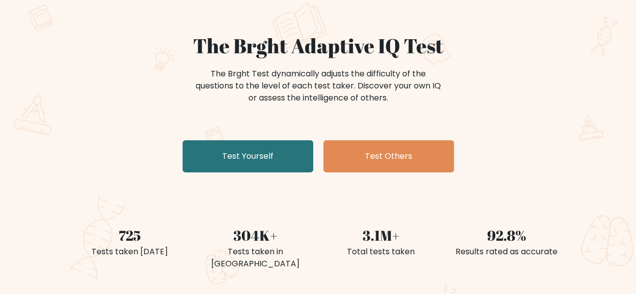
scroll to position [74, 0]
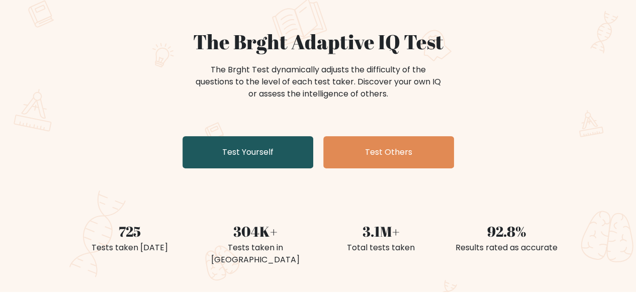
click at [270, 151] on link "Test Yourself" at bounding box center [248, 152] width 131 height 32
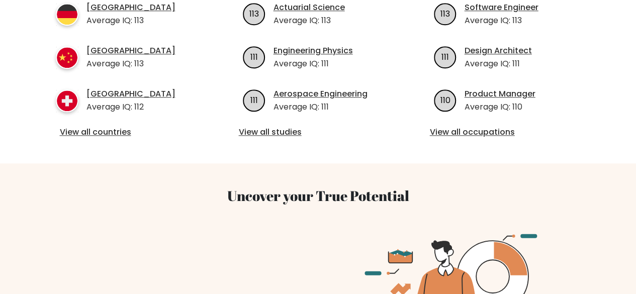
scroll to position [504, 0]
click at [92, 126] on link "View all countries" at bounding box center [127, 132] width 135 height 12
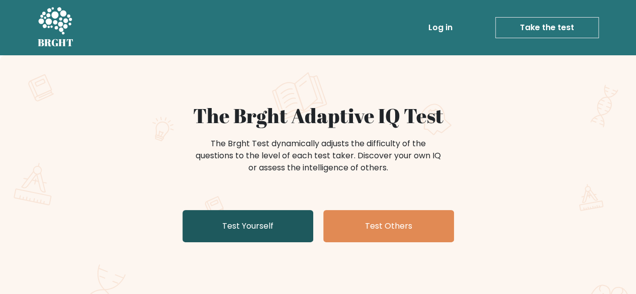
click at [256, 228] on link "Test Yourself" at bounding box center [248, 226] width 131 height 32
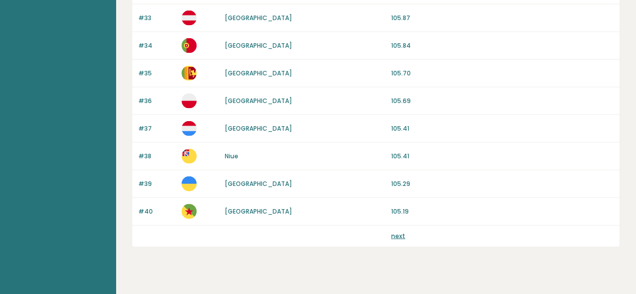
scroll to position [1017, 0]
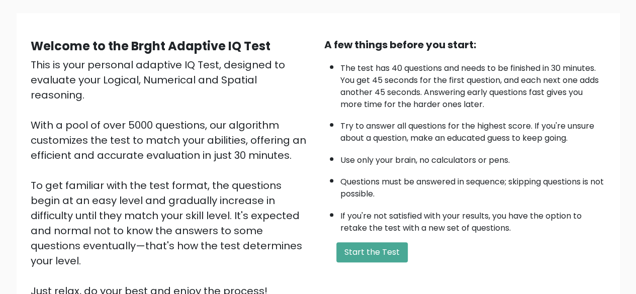
scroll to position [69, 0]
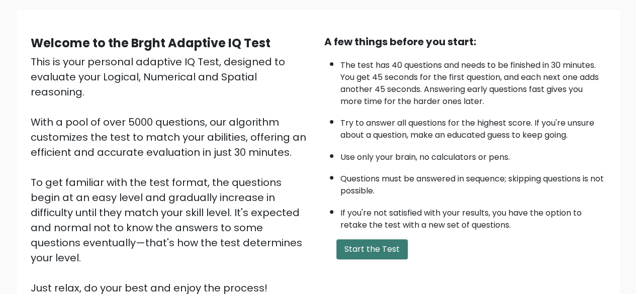
click at [382, 245] on button "Start the Test" at bounding box center [372, 249] width 71 height 20
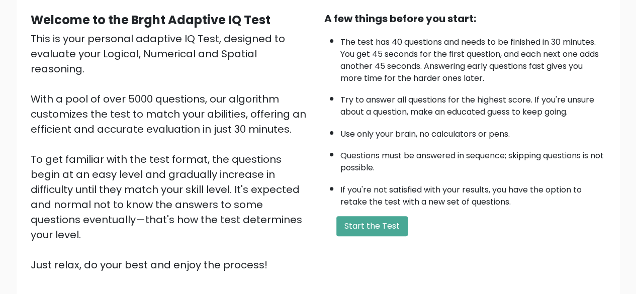
scroll to position [99, 0]
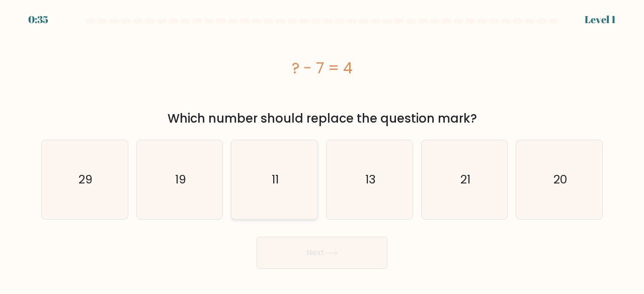
click at [296, 191] on icon "11" at bounding box center [274, 179] width 79 height 79
click at [322, 150] on input "c. 11" at bounding box center [322, 148] width 1 height 3
radio input "true"
click at [333, 246] on button "Next" at bounding box center [322, 253] width 131 height 32
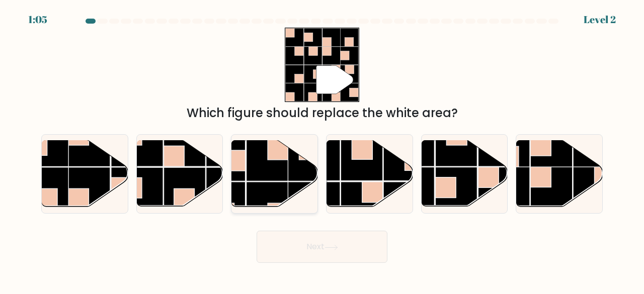
click at [272, 184] on rect at bounding box center [267, 203] width 42 height 42
click at [322, 150] on input "c." at bounding box center [322, 148] width 1 height 3
radio input "true"
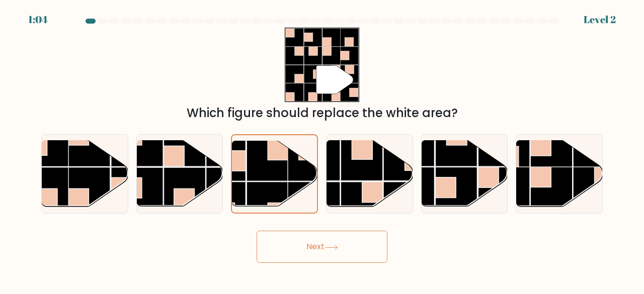
click at [319, 251] on button "Next" at bounding box center [322, 247] width 131 height 32
click at [335, 245] on icon at bounding box center [331, 248] width 14 height 6
click at [316, 243] on button "Next" at bounding box center [322, 247] width 131 height 32
click at [309, 257] on button "Next" at bounding box center [322, 247] width 131 height 32
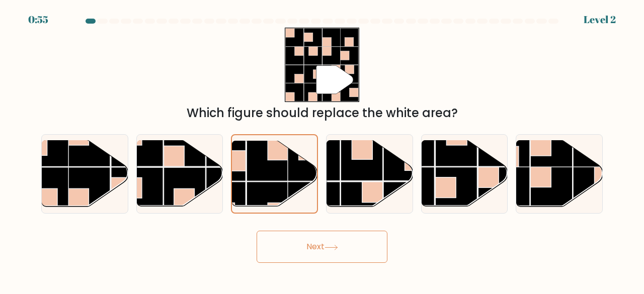
click at [309, 257] on button "Next" at bounding box center [322, 247] width 131 height 32
click at [273, 181] on rect at bounding box center [267, 160] width 41 height 41
click at [322, 150] on input "c." at bounding box center [322, 148] width 1 height 3
click at [321, 249] on button "Next" at bounding box center [322, 247] width 131 height 32
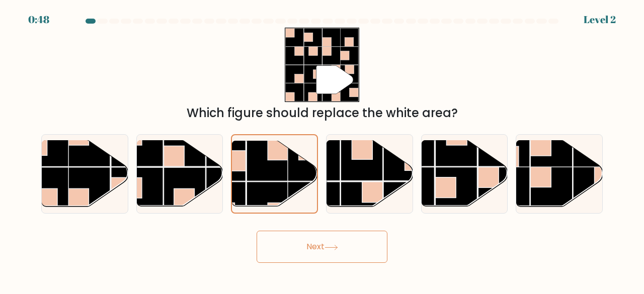
click at [321, 249] on button "Next" at bounding box center [322, 247] width 131 height 32
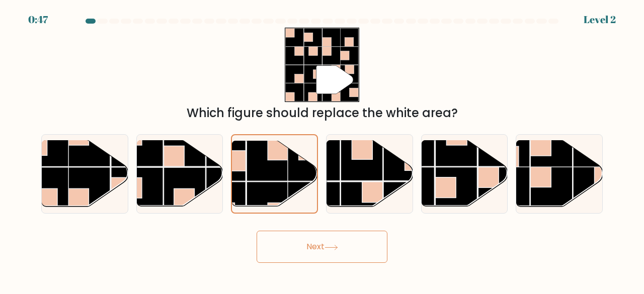
click at [321, 249] on button "Next" at bounding box center [322, 247] width 131 height 32
click at [495, 228] on div "Next" at bounding box center [321, 244] width 573 height 37
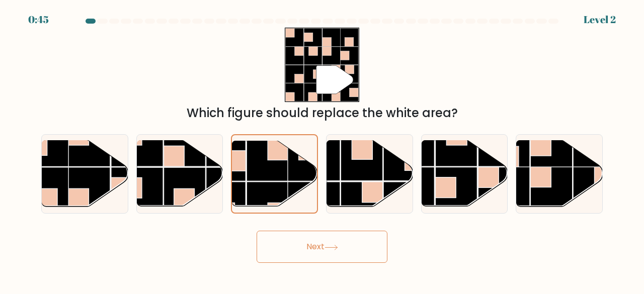
click at [495, 228] on div "Next" at bounding box center [321, 244] width 573 height 37
click at [331, 249] on icon at bounding box center [331, 248] width 14 height 6
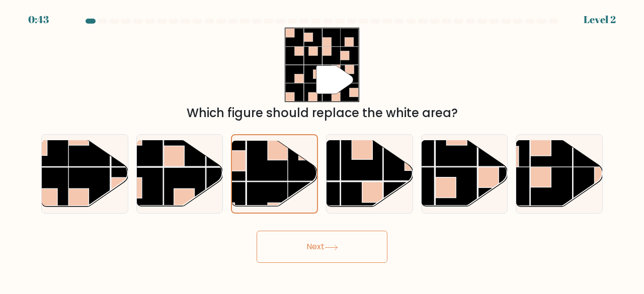
click at [331, 249] on icon at bounding box center [331, 248] width 14 height 6
click at [331, 250] on icon at bounding box center [331, 248] width 14 height 6
click at [329, 248] on icon at bounding box center [331, 248] width 14 height 6
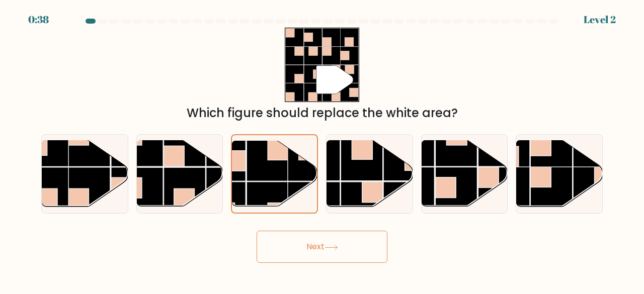
click at [329, 248] on icon at bounding box center [331, 248] width 14 height 6
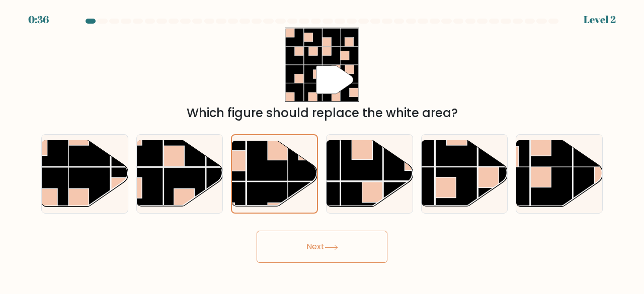
click at [329, 248] on icon at bounding box center [331, 248] width 14 height 6
click at [329, 238] on button "Next" at bounding box center [322, 247] width 131 height 32
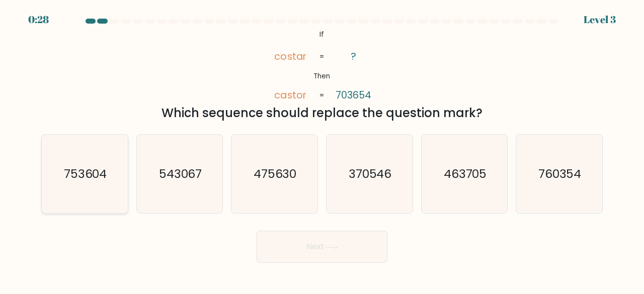
click at [85, 157] on icon "753604" at bounding box center [84, 174] width 79 height 79
click at [322, 150] on input "a. 753604" at bounding box center [322, 148] width 1 height 3
radio input "true"
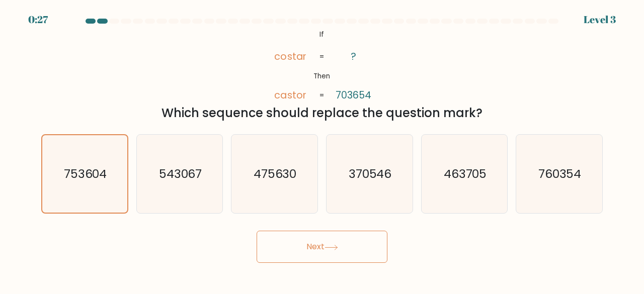
click at [308, 239] on button "Next" at bounding box center [322, 247] width 131 height 32
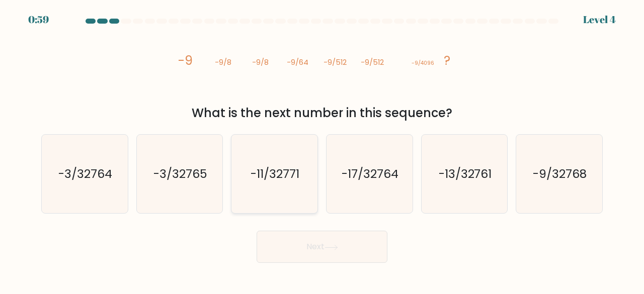
click at [297, 173] on text "-11/32771" at bounding box center [275, 174] width 49 height 17
click at [322, 150] on input "c. -11/32771" at bounding box center [322, 148] width 1 height 3
radio input "true"
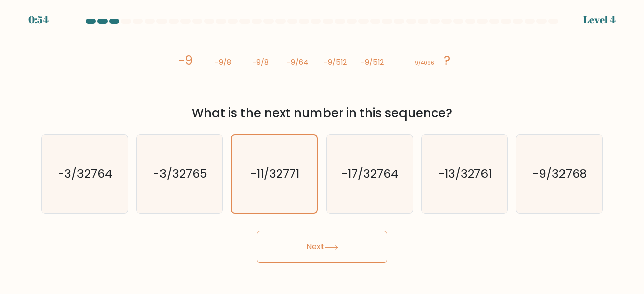
click at [318, 252] on button "Next" at bounding box center [322, 247] width 131 height 32
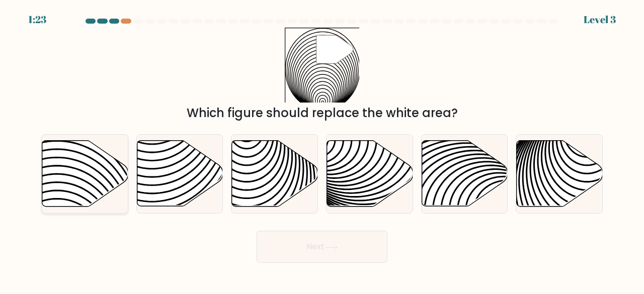
click at [106, 171] on icon at bounding box center [85, 174] width 86 height 66
click at [322, 150] on input "a." at bounding box center [322, 148] width 1 height 3
radio input "true"
click at [329, 254] on button "Next" at bounding box center [322, 247] width 131 height 32
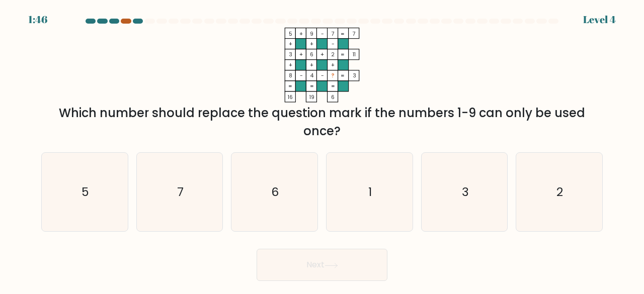
click at [127, 22] on div at bounding box center [126, 21] width 10 height 5
click at [142, 23] on div at bounding box center [138, 21] width 10 height 5
click at [371, 186] on text "1" at bounding box center [370, 192] width 4 height 17
click at [322, 150] on input "d. 1" at bounding box center [322, 148] width 1 height 3
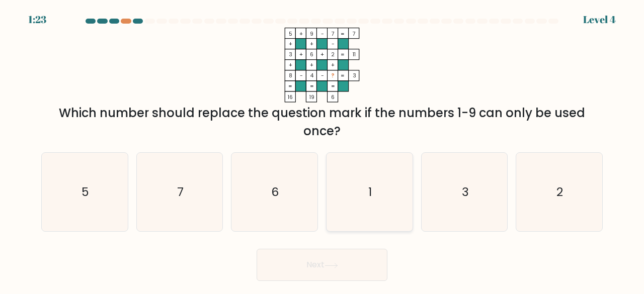
radio input "true"
click at [336, 269] on button "Next" at bounding box center [322, 265] width 131 height 32
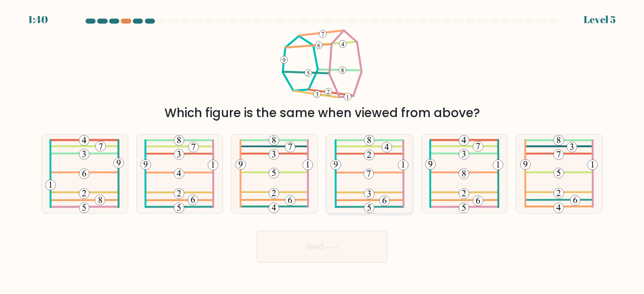
click at [370, 171] on icon at bounding box center [369, 174] width 4 height 6
click at [322, 150] on input "d." at bounding box center [322, 148] width 1 height 3
radio input "true"
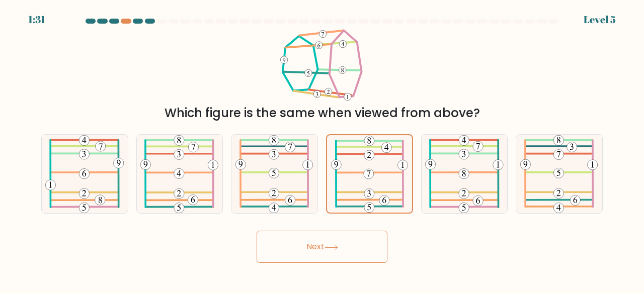
click at [338, 243] on button "Next" at bounding box center [322, 247] width 131 height 32
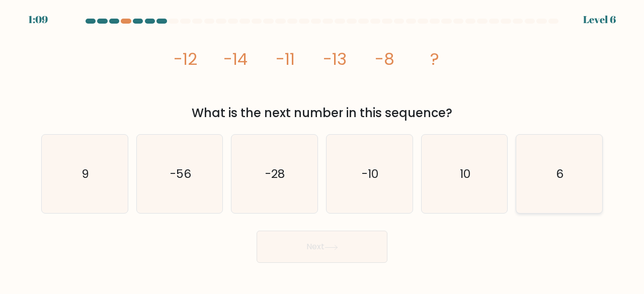
click at [521, 173] on icon "6" at bounding box center [559, 174] width 79 height 79
click at [322, 150] on input "f. 6" at bounding box center [322, 148] width 1 height 3
radio input "true"
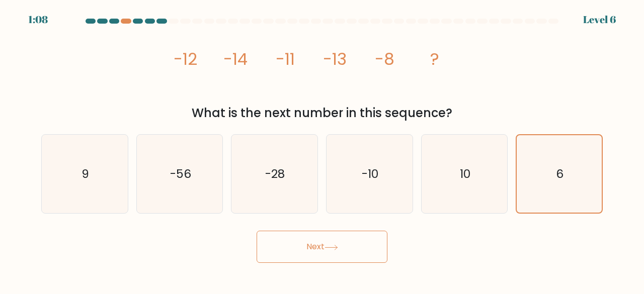
click at [329, 251] on button "Next" at bounding box center [322, 247] width 131 height 32
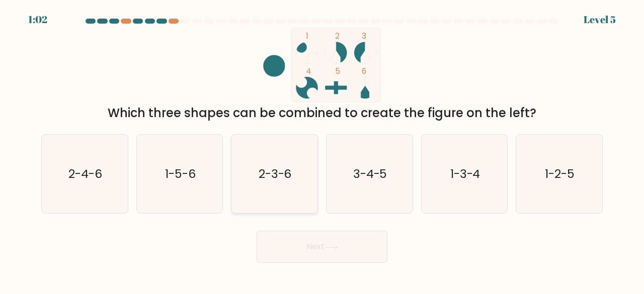
click at [275, 173] on text "2-3-6" at bounding box center [275, 174] width 33 height 17
click at [322, 150] on input "c. 2-3-6" at bounding box center [322, 148] width 1 height 3
radio input "true"
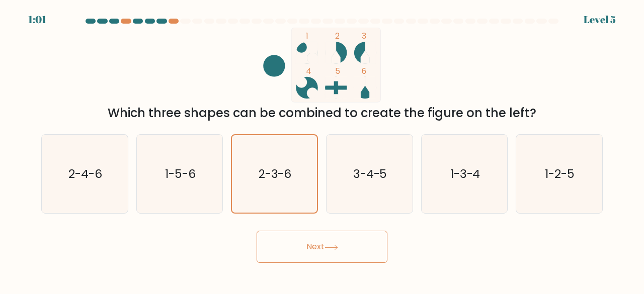
click at [346, 250] on button "Next" at bounding box center [322, 247] width 131 height 32
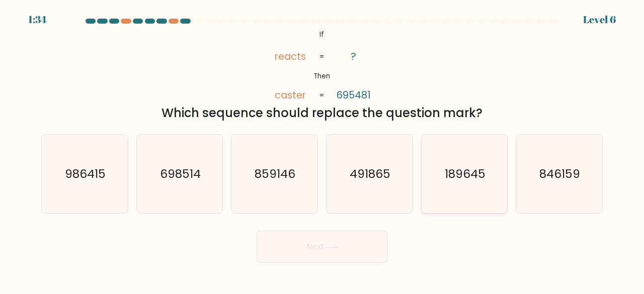
click at [463, 171] on text "189645" at bounding box center [465, 174] width 41 height 17
click at [322, 150] on input "e. 189645" at bounding box center [322, 148] width 1 height 3
radio input "true"
click at [346, 241] on button "Next" at bounding box center [322, 247] width 131 height 32
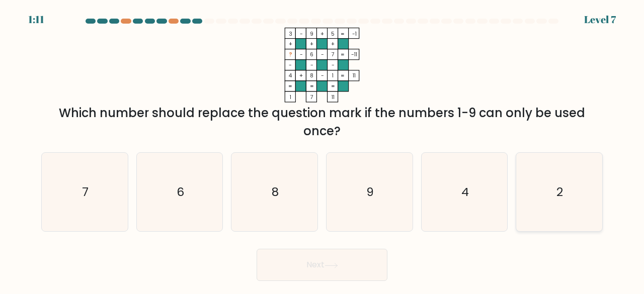
click at [531, 193] on icon "2" at bounding box center [559, 192] width 79 height 79
click at [322, 150] on input "f. 2" at bounding box center [322, 148] width 1 height 3
radio input "true"
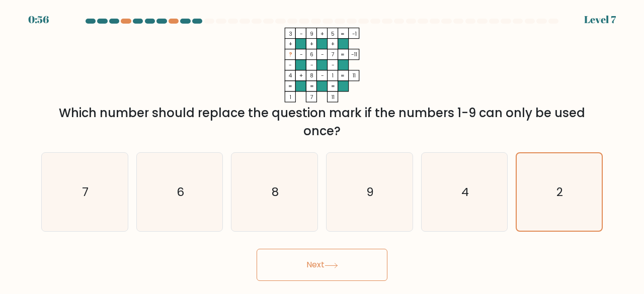
click at [328, 274] on button "Next" at bounding box center [322, 265] width 131 height 32
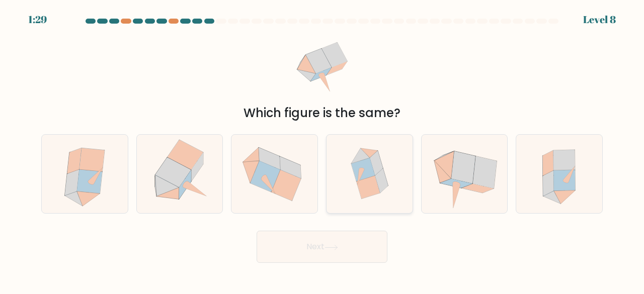
click at [374, 174] on icon at bounding box center [363, 169] width 24 height 23
click at [322, 150] on input "d." at bounding box center [322, 148] width 1 height 3
radio input "true"
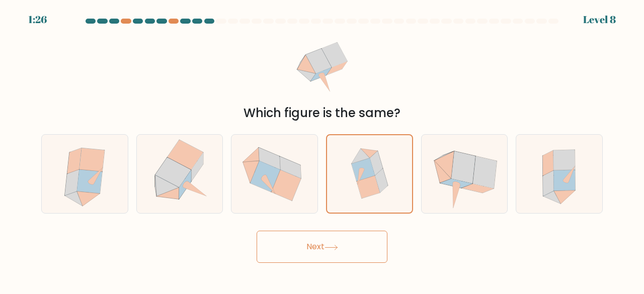
click at [335, 255] on button "Next" at bounding box center [322, 247] width 131 height 32
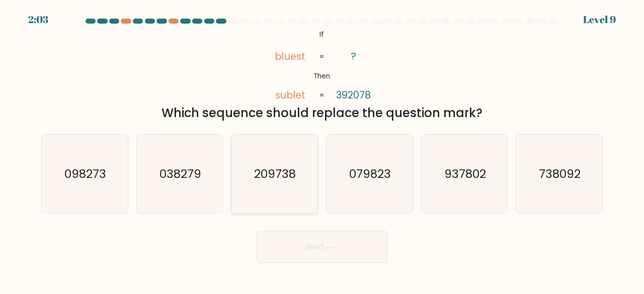
click at [278, 192] on icon "209738" at bounding box center [274, 174] width 79 height 79
click at [322, 150] on input "c. 209738" at bounding box center [322, 148] width 1 height 3
radio input "true"
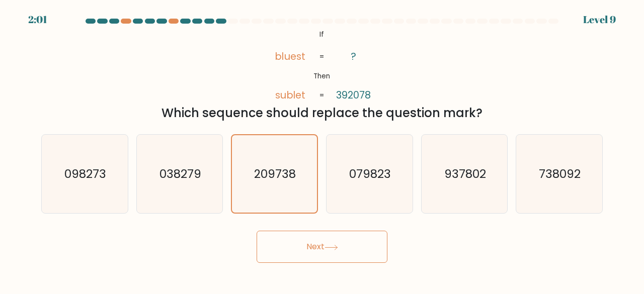
click at [333, 266] on body "2:01 Level 9 If" at bounding box center [322, 147] width 644 height 294
click at [324, 253] on button "Next" at bounding box center [322, 247] width 131 height 32
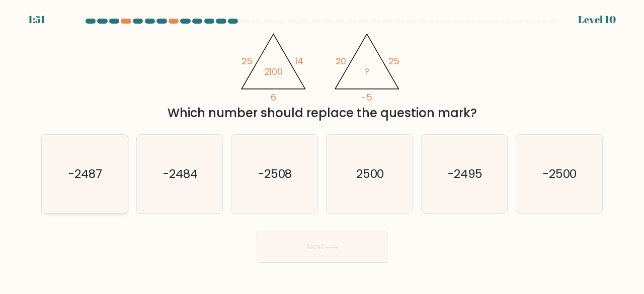
click at [119, 182] on icon "-2487" at bounding box center [84, 174] width 79 height 79
click at [322, 150] on input "a. -2487" at bounding box center [322, 148] width 1 height 3
radio input "true"
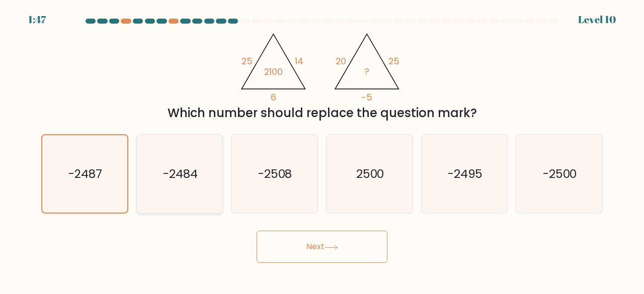
click at [211, 164] on icon "-2484" at bounding box center [179, 174] width 79 height 79
click at [322, 150] on input "b. -2484" at bounding box center [322, 148] width 1 height 3
radio input "true"
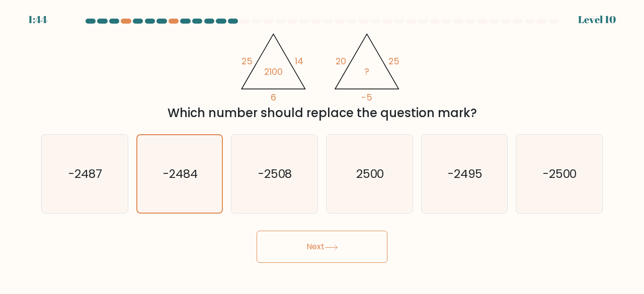
click at [326, 243] on button "Next" at bounding box center [322, 247] width 131 height 32
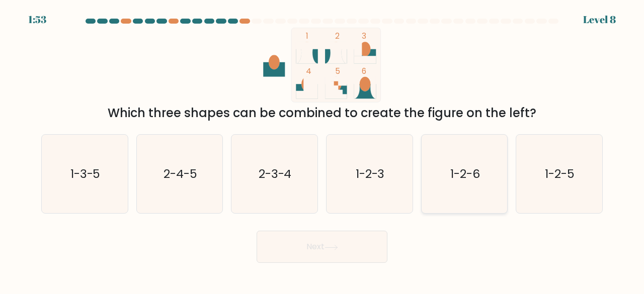
click at [454, 183] on icon "1-2-6" at bounding box center [464, 174] width 79 height 79
click at [322, 150] on input "e. 1-2-6" at bounding box center [322, 148] width 1 height 3
radio input "true"
click at [327, 253] on button "Next" at bounding box center [322, 247] width 131 height 32
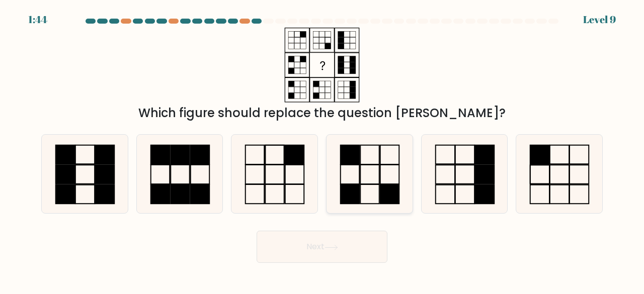
click at [356, 166] on icon at bounding box center [369, 174] width 79 height 79
click at [322, 150] on input "d." at bounding box center [322, 148] width 1 height 3
radio input "true"
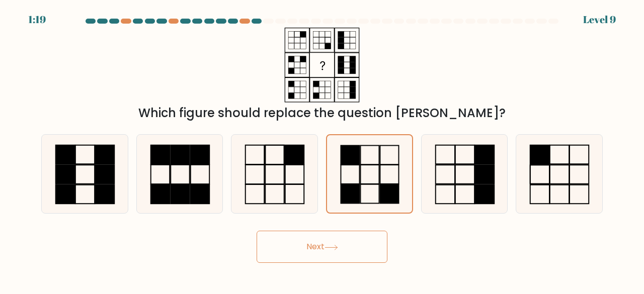
click at [321, 247] on button "Next" at bounding box center [322, 247] width 131 height 32
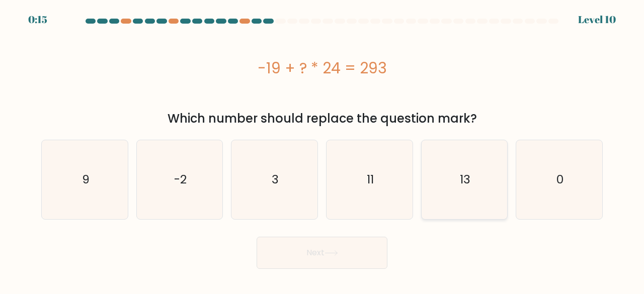
click at [503, 178] on icon "13" at bounding box center [464, 179] width 79 height 79
click at [322, 150] on input "e. 13" at bounding box center [322, 148] width 1 height 3
radio input "true"
click at [342, 260] on button "Next" at bounding box center [322, 253] width 131 height 32
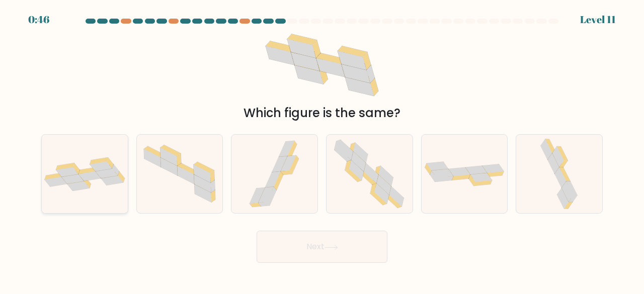
click at [106, 175] on icon at bounding box center [107, 174] width 22 height 10
click at [322, 150] on input "a." at bounding box center [322, 148] width 1 height 3
radio input "true"
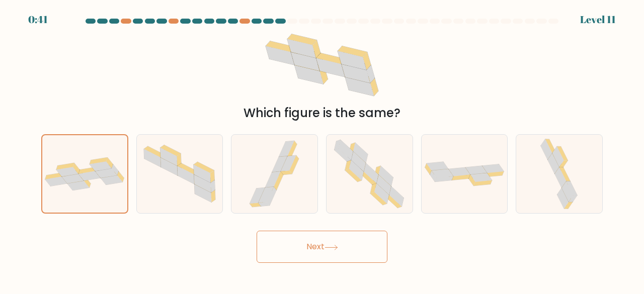
click at [334, 256] on button "Next" at bounding box center [322, 247] width 131 height 32
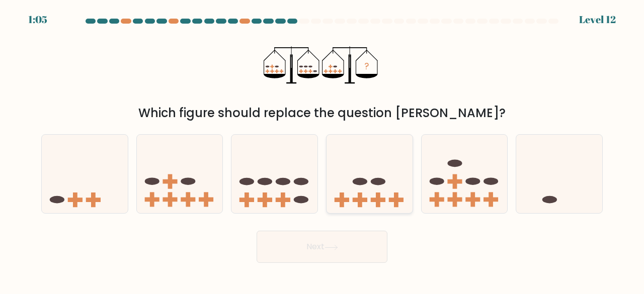
click at [343, 164] on icon at bounding box center [369, 173] width 86 height 71
click at [322, 150] on input "d." at bounding box center [322, 148] width 1 height 3
radio input "true"
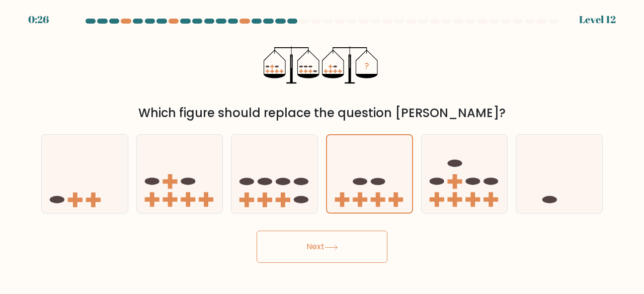
click at [353, 244] on button "Next" at bounding box center [322, 247] width 131 height 32
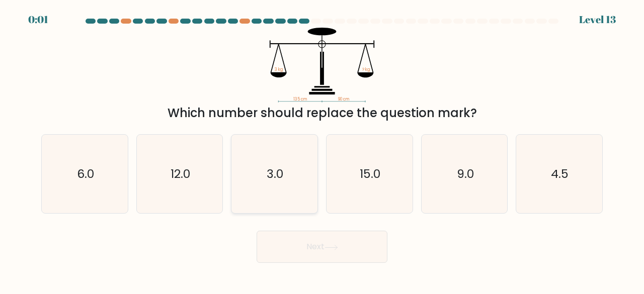
click at [288, 185] on icon "3.0" at bounding box center [274, 174] width 79 height 79
click at [322, 150] on input "c. 3.0" at bounding box center [322, 148] width 1 height 3
radio input "true"
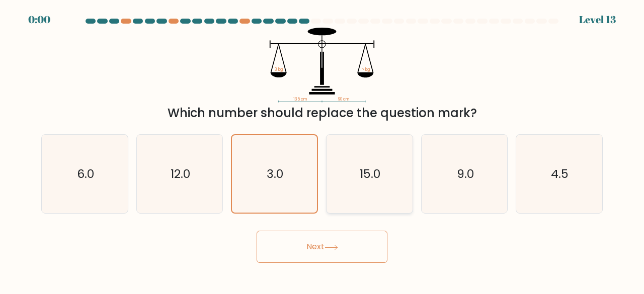
click at [382, 196] on icon "15.0" at bounding box center [369, 174] width 79 height 79
click at [322, 150] on input "d. 15.0" at bounding box center [322, 148] width 1 height 3
radio input "true"
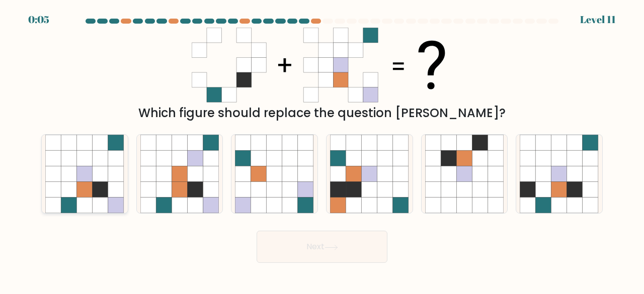
click at [93, 185] on icon at bounding box center [101, 190] width 16 height 16
click at [322, 150] on input "a." at bounding box center [322, 148] width 1 height 3
radio input "true"
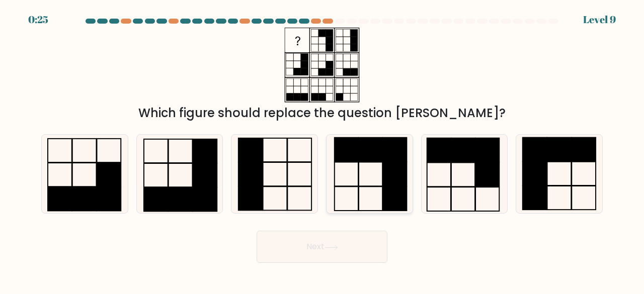
click at [395, 183] on rect at bounding box center [395, 174] width 24 height 24
click at [322, 150] on input "d." at bounding box center [322, 148] width 1 height 3
radio input "true"
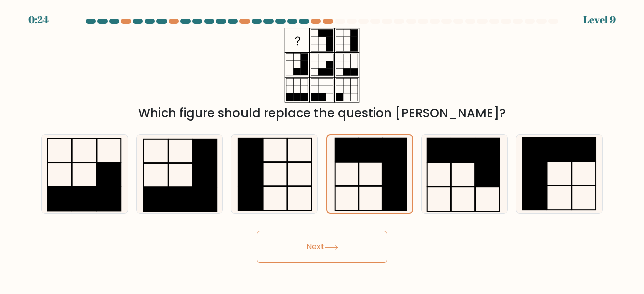
click at [363, 250] on button "Next" at bounding box center [322, 247] width 131 height 32
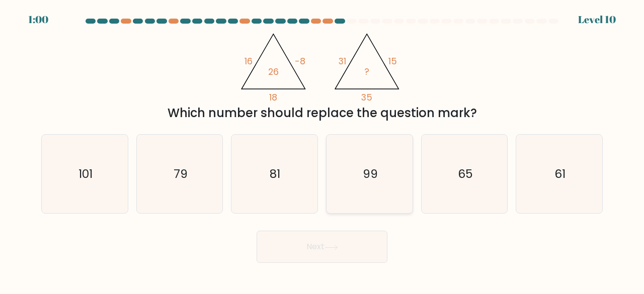
click at [391, 195] on icon "99" at bounding box center [369, 174] width 79 height 79
click at [322, 150] on input "d. 99" at bounding box center [322, 148] width 1 height 3
radio input "true"
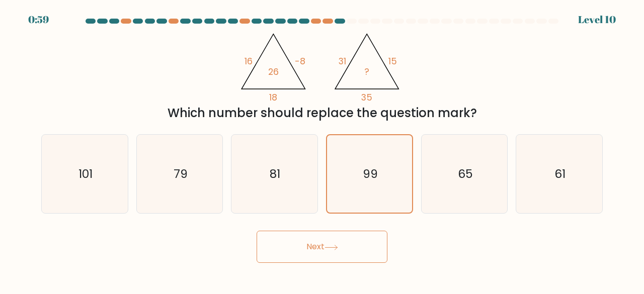
click at [327, 254] on button "Next" at bounding box center [322, 247] width 131 height 32
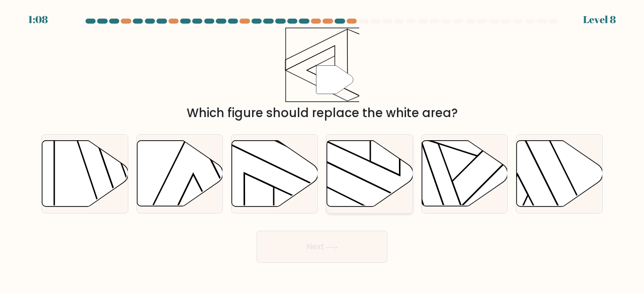
click at [359, 179] on icon at bounding box center [370, 174] width 86 height 66
click at [322, 150] on input "d." at bounding box center [322, 148] width 1 height 3
radio input "true"
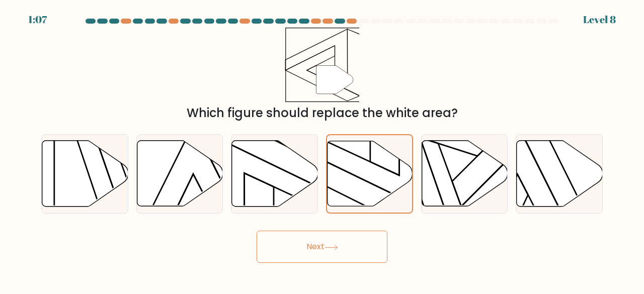
click at [338, 245] on icon at bounding box center [331, 248] width 14 height 6
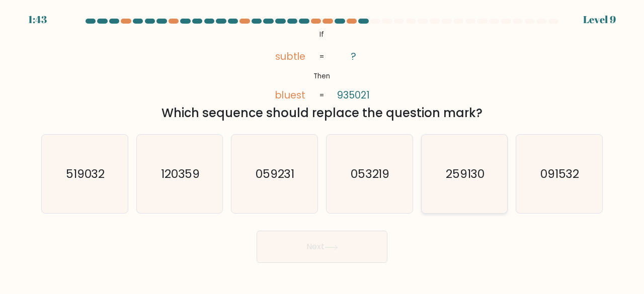
click at [465, 152] on icon "259130" at bounding box center [464, 174] width 79 height 79
click at [322, 150] on input "e. 259130" at bounding box center [322, 148] width 1 height 3
radio input "true"
click at [295, 233] on button "Next" at bounding box center [322, 247] width 131 height 32
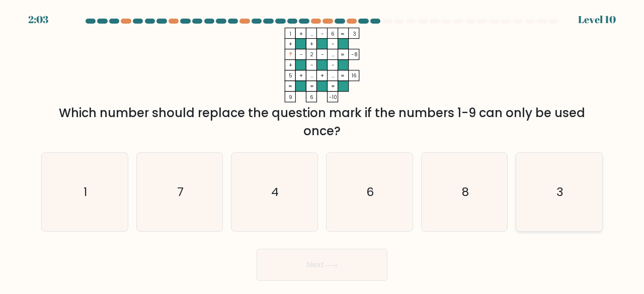
click at [554, 218] on icon "3" at bounding box center [559, 192] width 79 height 79
click at [322, 150] on input "f. 3" at bounding box center [322, 148] width 1 height 3
radio input "true"
click at [338, 261] on button "Next" at bounding box center [322, 265] width 131 height 32
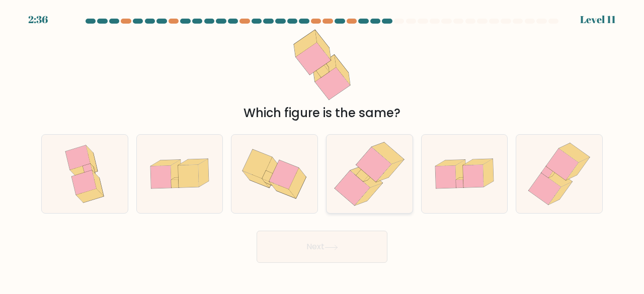
click at [366, 175] on icon at bounding box center [362, 175] width 13 height 13
click at [322, 150] on input "d." at bounding box center [322, 148] width 1 height 3
radio input "true"
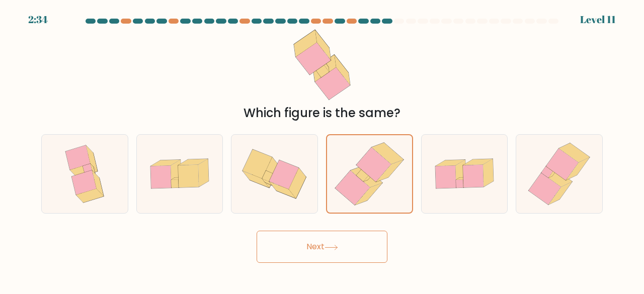
click at [327, 250] on icon at bounding box center [331, 248] width 14 height 6
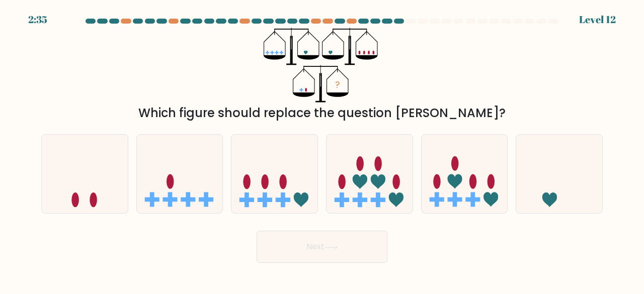
click at [512, 177] on div "f." at bounding box center [559, 174] width 95 height 80
click at [535, 174] on icon at bounding box center [559, 173] width 86 height 71
click at [322, 150] on input "f." at bounding box center [322, 148] width 1 height 3
radio input "true"
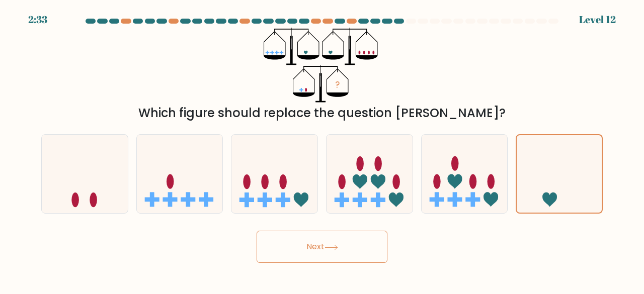
click at [357, 255] on button "Next" at bounding box center [322, 247] width 131 height 32
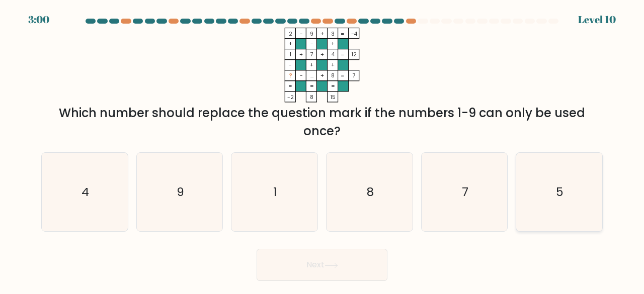
click at [537, 191] on icon "5" at bounding box center [559, 192] width 79 height 79
click at [322, 150] on input "f. 5" at bounding box center [322, 148] width 1 height 3
radio input "true"
click at [335, 267] on icon at bounding box center [331, 266] width 14 height 6
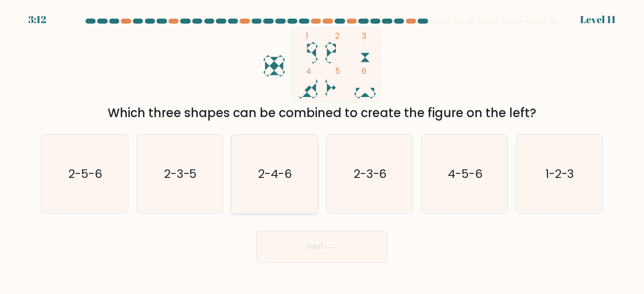
click at [289, 149] on icon "2-4-6" at bounding box center [274, 174] width 79 height 79
click at [322, 149] on input "c. 2-4-6" at bounding box center [322, 148] width 1 height 3
radio input "true"
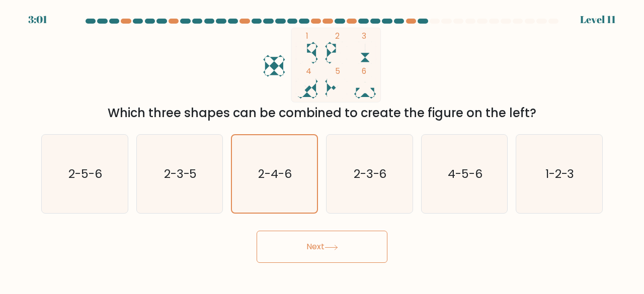
click at [304, 262] on button "Next" at bounding box center [322, 247] width 131 height 32
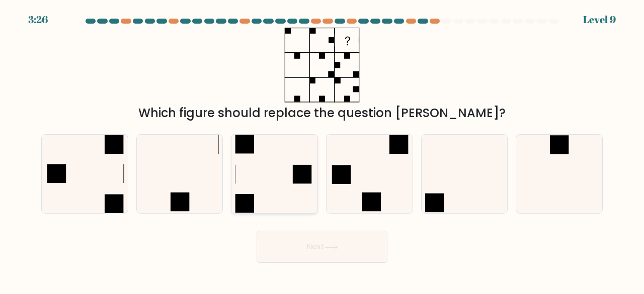
click at [274, 171] on icon at bounding box center [274, 174] width 79 height 79
click at [322, 150] on input "c." at bounding box center [322, 148] width 1 height 3
radio input "true"
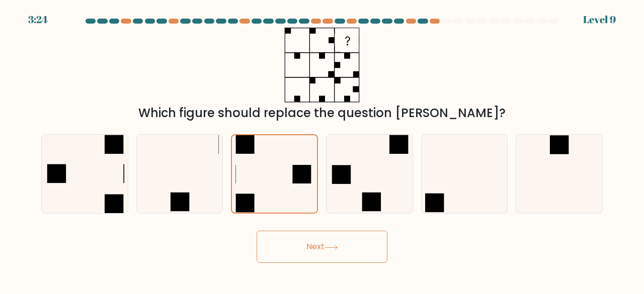
click at [349, 249] on button "Next" at bounding box center [322, 247] width 131 height 32
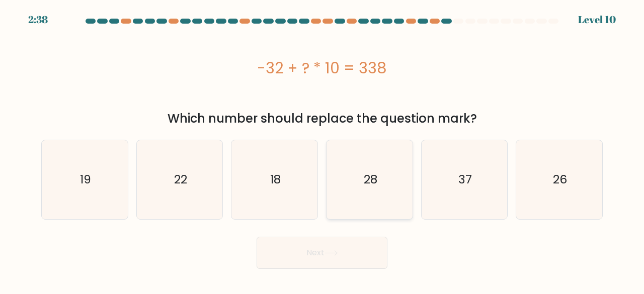
click at [386, 165] on icon "28" at bounding box center [369, 179] width 79 height 79
click at [322, 150] on input "d. 28" at bounding box center [322, 148] width 1 height 3
radio input "true"
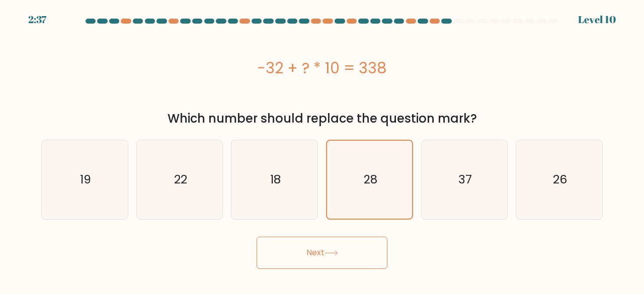
click at [346, 253] on button "Next" at bounding box center [322, 253] width 131 height 32
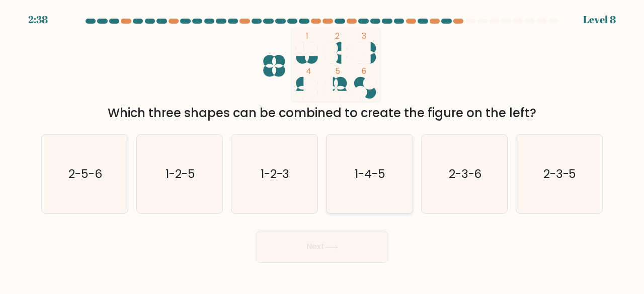
click at [391, 170] on icon "1-4-5" at bounding box center [369, 174] width 79 height 79
click at [322, 150] on input "d. 1-4-5" at bounding box center [322, 148] width 1 height 3
radio input "true"
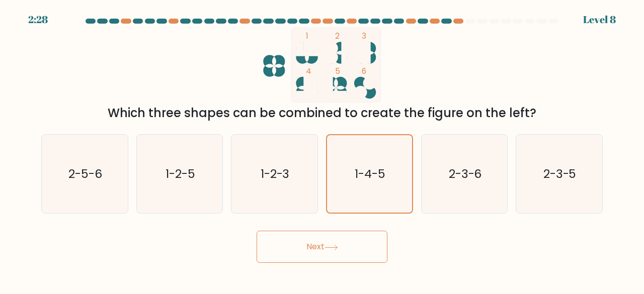
click at [315, 253] on button "Next" at bounding box center [322, 247] width 131 height 32
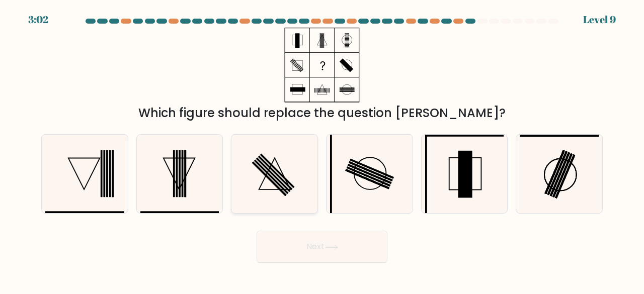
click at [262, 181] on icon at bounding box center [274, 174] width 79 height 79
click at [322, 150] on input "c." at bounding box center [322, 148] width 1 height 3
radio input "true"
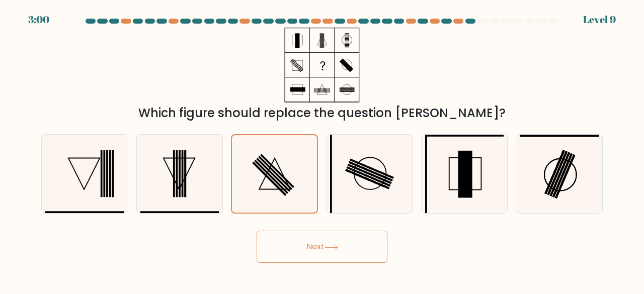
click at [328, 254] on button "Next" at bounding box center [322, 247] width 131 height 32
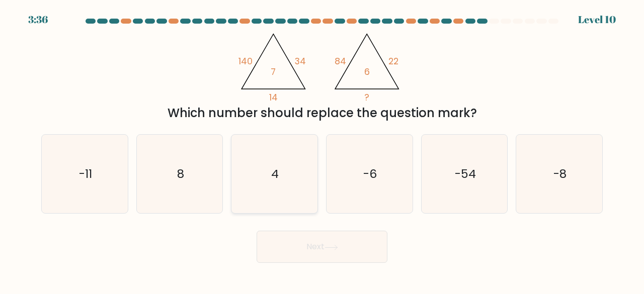
click at [292, 179] on icon "4" at bounding box center [274, 174] width 79 height 79
click at [322, 150] on input "c. 4" at bounding box center [322, 148] width 1 height 3
radio input "true"
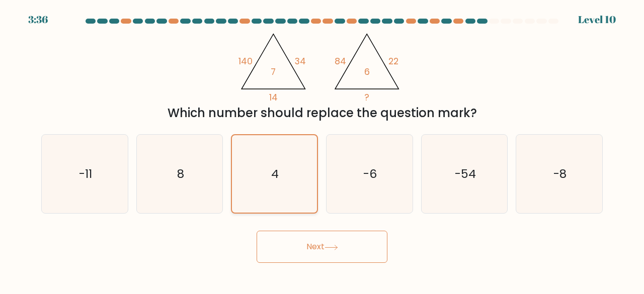
click at [292, 179] on icon "4" at bounding box center [274, 174] width 78 height 78
click at [322, 150] on input "c. 4" at bounding box center [322, 148] width 1 height 3
click at [340, 253] on button "Next" at bounding box center [322, 247] width 131 height 32
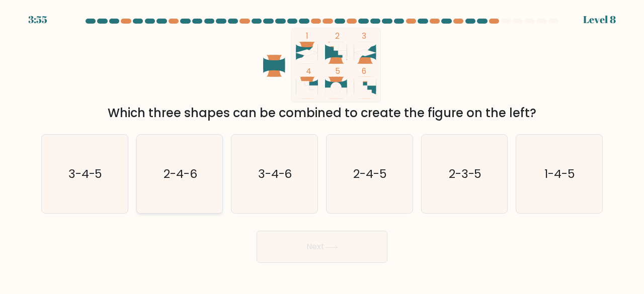
click at [194, 168] on text "2-4-6" at bounding box center [180, 174] width 34 height 17
click at [322, 150] on input "b. 2-4-6" at bounding box center [322, 148] width 1 height 3
radio input "true"
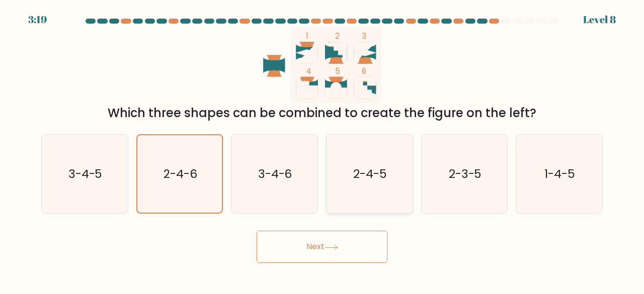
click at [409, 193] on div "2-4-5" at bounding box center [369, 174] width 87 height 80
click at [322, 150] on input "d. 2-4-5" at bounding box center [322, 148] width 1 height 3
radio input "true"
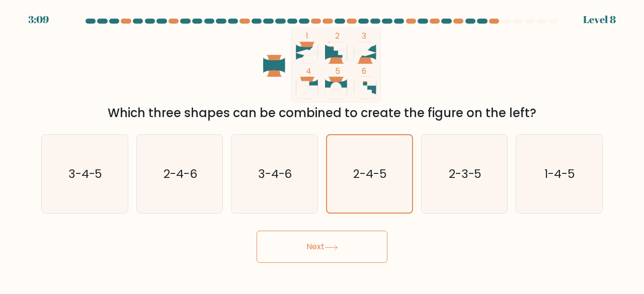
click at [324, 250] on button "Next" at bounding box center [322, 247] width 131 height 32
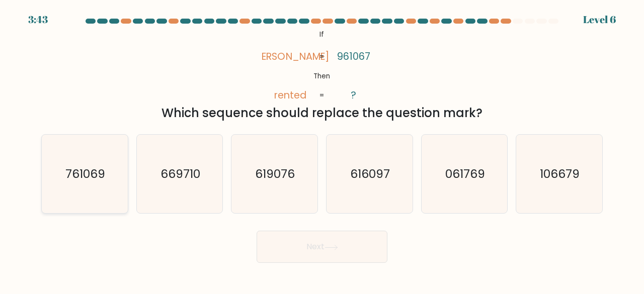
click at [79, 168] on text "761069" at bounding box center [85, 174] width 40 height 17
click at [322, 150] on input "a. 761069" at bounding box center [322, 148] width 1 height 3
radio input "true"
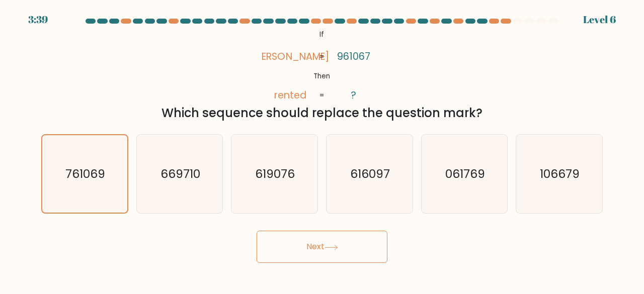
click at [311, 255] on button "Next" at bounding box center [322, 247] width 131 height 32
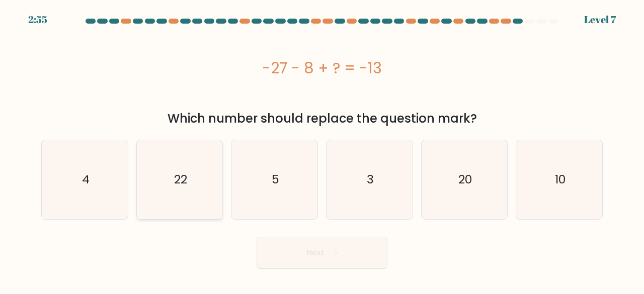
click at [196, 170] on icon "22" at bounding box center [179, 179] width 79 height 79
click at [322, 150] on input "b. 22" at bounding box center [322, 148] width 1 height 3
radio input "true"
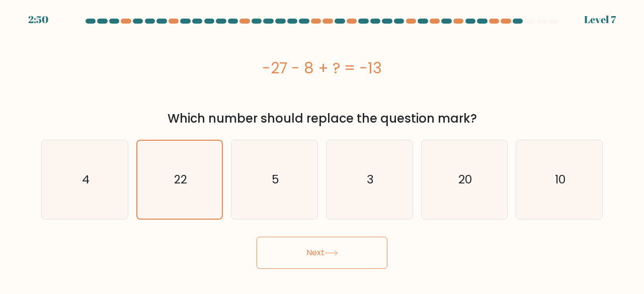
click at [314, 261] on button "Next" at bounding box center [322, 253] width 131 height 32
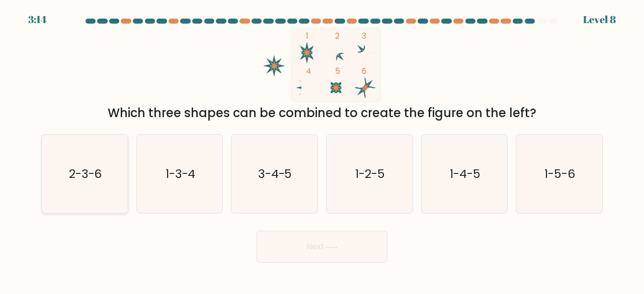
click at [89, 209] on icon "2-3-6" at bounding box center [84, 174] width 79 height 79
click at [322, 150] on input "a. 2-3-6" at bounding box center [322, 148] width 1 height 3
radio input "true"
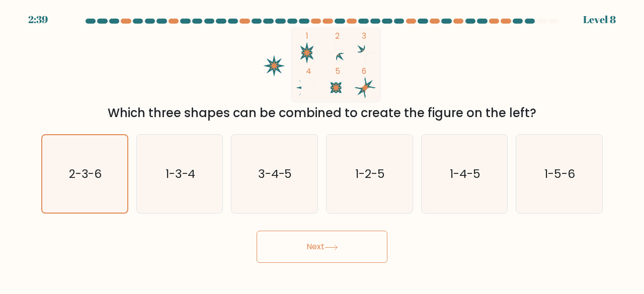
click at [295, 245] on button "Next" at bounding box center [322, 247] width 131 height 32
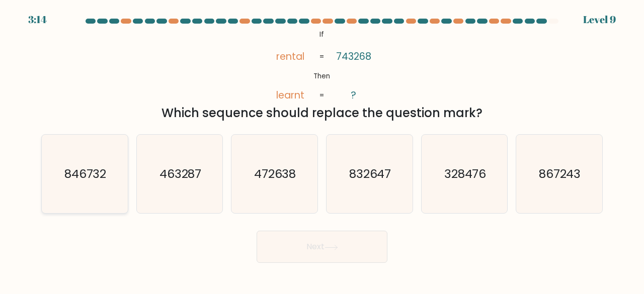
click at [89, 186] on icon "846732" at bounding box center [84, 174] width 79 height 79
click at [322, 150] on input "a. 846732" at bounding box center [322, 148] width 1 height 3
radio input "true"
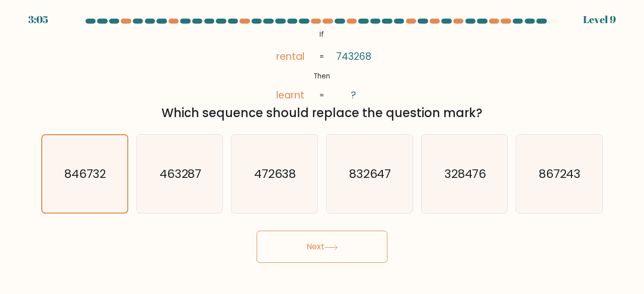
click at [322, 251] on button "Next" at bounding box center [322, 247] width 131 height 32
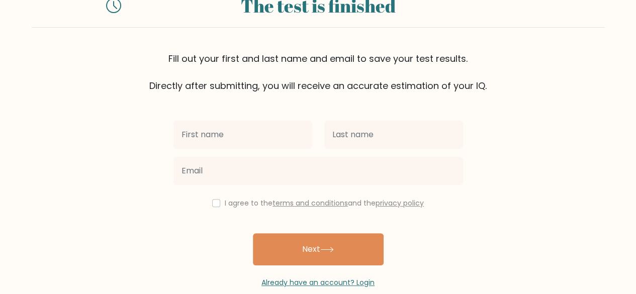
scroll to position [58, 0]
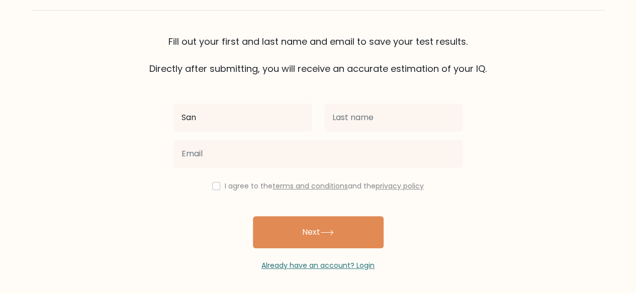
type input "San"
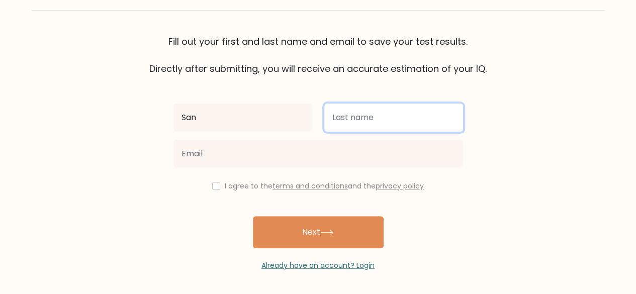
click at [363, 109] on input "text" at bounding box center [393, 118] width 139 height 28
type input "R"
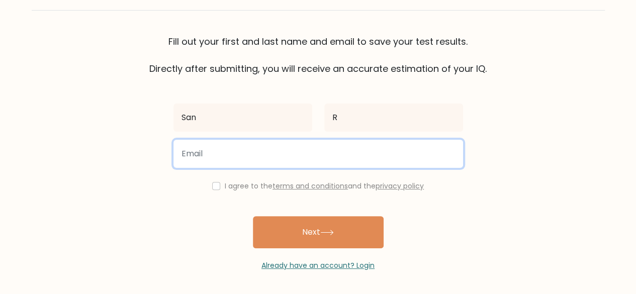
click at [242, 161] on input "email" at bounding box center [319, 154] width 290 height 28
type input "[EMAIL_ADDRESS][DOMAIN_NAME]"
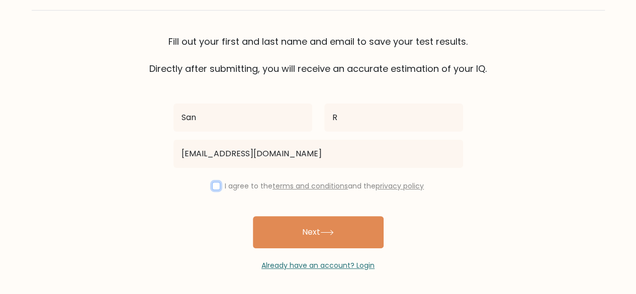
click at [215, 183] on input "checkbox" at bounding box center [216, 186] width 8 height 8
checkbox input "true"
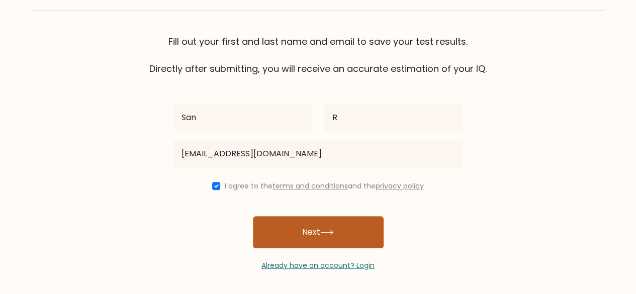
click at [330, 237] on button "Next" at bounding box center [318, 232] width 131 height 32
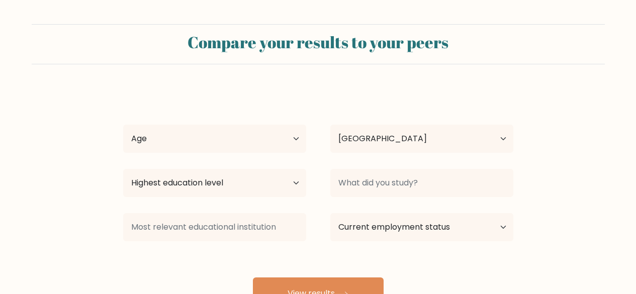
select select "IN"
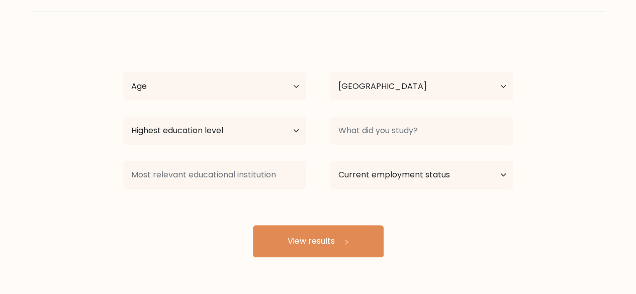
scroll to position [56, 0]
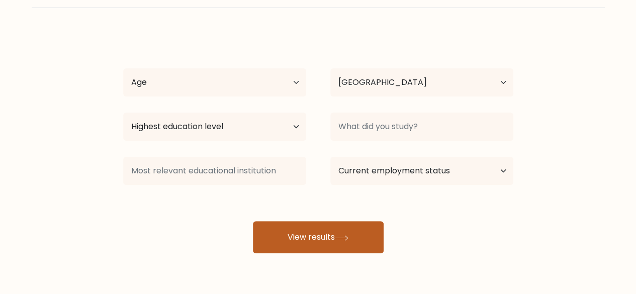
click at [323, 231] on button "View results" at bounding box center [318, 237] width 131 height 32
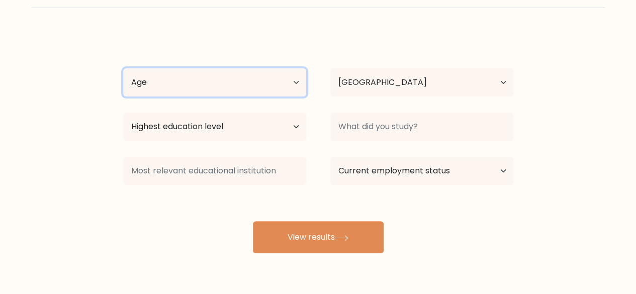
click at [237, 79] on select "Age Under [DEMOGRAPHIC_DATA] [DEMOGRAPHIC_DATA] [DEMOGRAPHIC_DATA] [DEMOGRAPHIC…" at bounding box center [214, 82] width 183 height 28
select select "18_24"
click at [123, 68] on select "Age Under [DEMOGRAPHIC_DATA] [DEMOGRAPHIC_DATA] [DEMOGRAPHIC_DATA] [DEMOGRAPHIC…" at bounding box center [214, 82] width 183 height 28
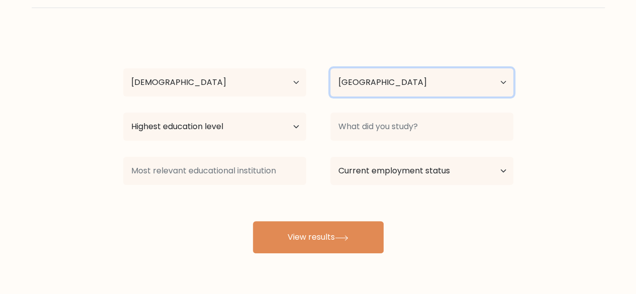
click at [415, 81] on select "Country [GEOGRAPHIC_DATA] [GEOGRAPHIC_DATA] [GEOGRAPHIC_DATA] [US_STATE] [GEOGR…" at bounding box center [422, 82] width 183 height 28
click at [395, 89] on select "Country [GEOGRAPHIC_DATA] [GEOGRAPHIC_DATA] [GEOGRAPHIC_DATA] [US_STATE] [GEOGR…" at bounding box center [422, 82] width 183 height 28
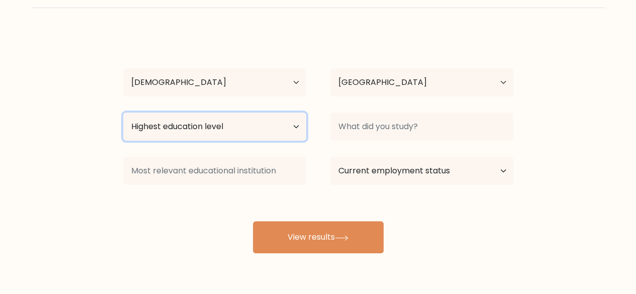
click at [269, 132] on select "Highest education level No schooling Primary Lower Secondary Upper Secondary Oc…" at bounding box center [214, 127] width 183 height 28
click at [123, 113] on select "Highest education level No schooling Primary Lower Secondary Upper Secondary Oc…" at bounding box center [214, 127] width 183 height 28
click at [242, 122] on select "Highest education level No schooling Primary Lower Secondary Upper Secondary Oc…" at bounding box center [214, 127] width 183 height 28
click at [123, 113] on select "Highest education level No schooling Primary Lower Secondary Upper Secondary Oc…" at bounding box center [214, 127] width 183 height 28
click at [244, 118] on select "Highest education level No schooling Primary Lower Secondary Upper Secondary Oc…" at bounding box center [214, 127] width 183 height 28
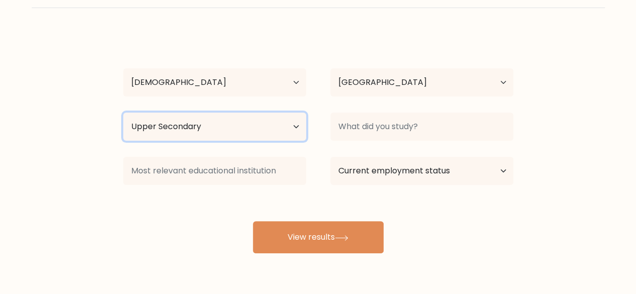
select select "bachelors_degree"
click at [123, 113] on select "Highest education level No schooling Primary Lower Secondary Upper Secondary Oc…" at bounding box center [214, 127] width 183 height 28
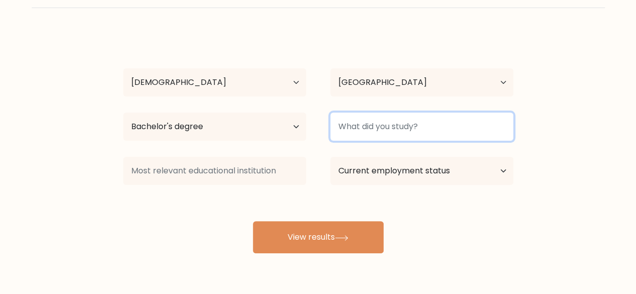
click at [379, 133] on input at bounding box center [422, 127] width 183 height 28
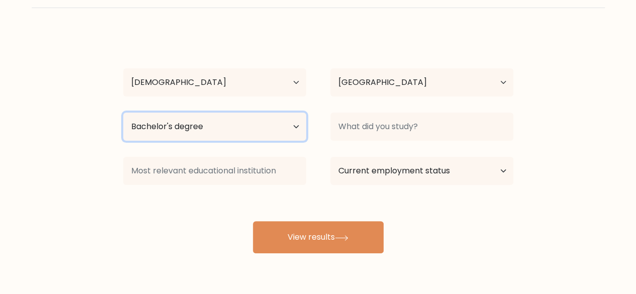
click at [259, 134] on select "Highest education level No schooling Primary Lower Secondary Upper Secondary Oc…" at bounding box center [214, 127] width 183 height 28
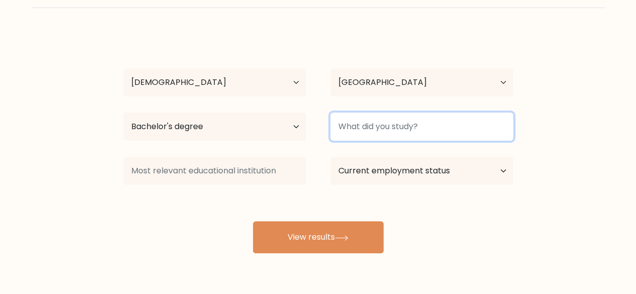
click at [391, 119] on input at bounding box center [422, 127] width 183 height 28
type input "Bcom"
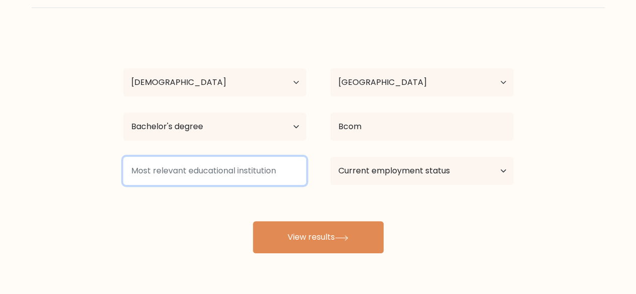
click at [260, 170] on input at bounding box center [214, 171] width 183 height 28
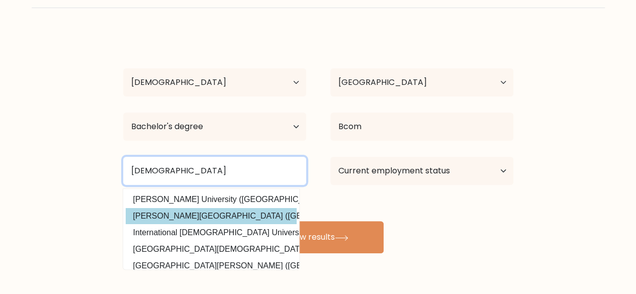
type input "[DEMOGRAPHIC_DATA]"
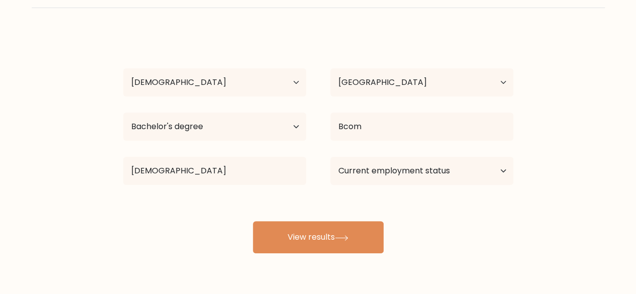
click at [230, 212] on div "San R Age Under [DEMOGRAPHIC_DATA] [DEMOGRAPHIC_DATA] [DEMOGRAPHIC_DATA] [DEMOG…" at bounding box center [318, 142] width 402 height 221
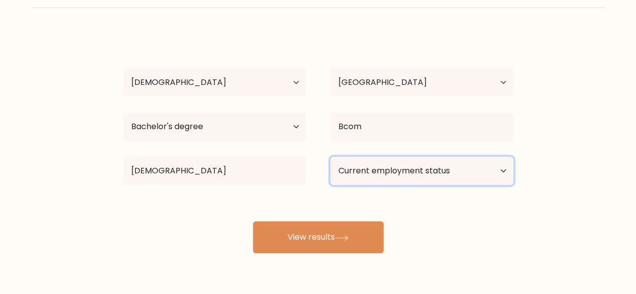
click at [399, 170] on select "Current employment status Employed Student Retired Other / prefer not to answer" at bounding box center [422, 171] width 183 height 28
select select "student"
click at [331, 157] on select "Current employment status Employed Student Retired Other / prefer not to answer" at bounding box center [422, 171] width 183 height 28
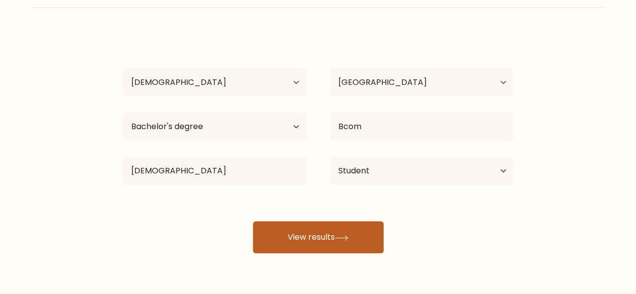
click at [339, 241] on button "View results" at bounding box center [318, 237] width 131 height 32
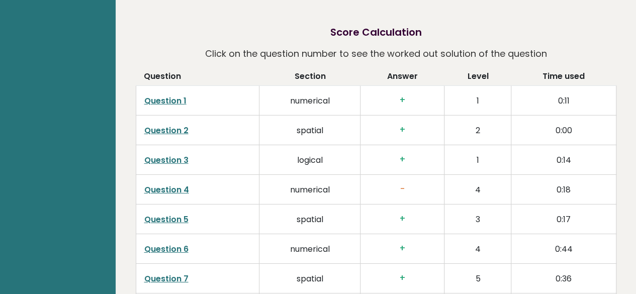
scroll to position [1524, 0]
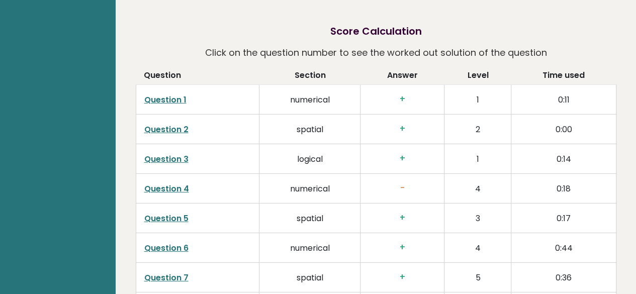
click at [171, 183] on link "Question 4" at bounding box center [166, 189] width 45 height 12
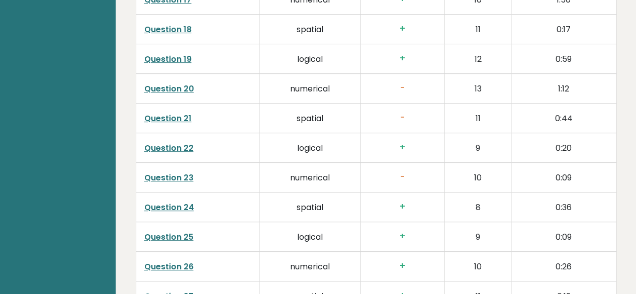
scroll to position [2101, 0]
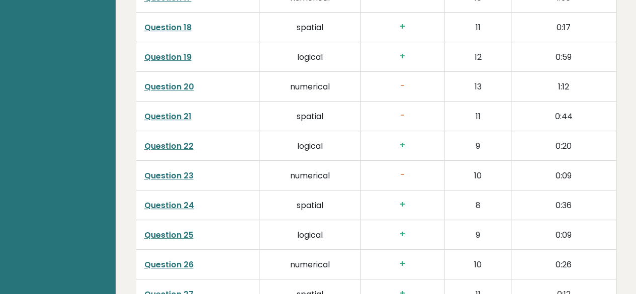
click at [179, 111] on link "Question 21" at bounding box center [167, 117] width 47 height 12
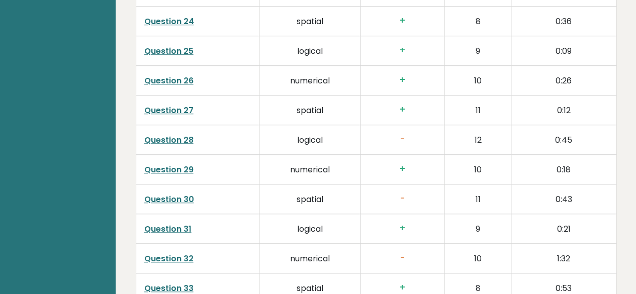
scroll to position [2288, 0]
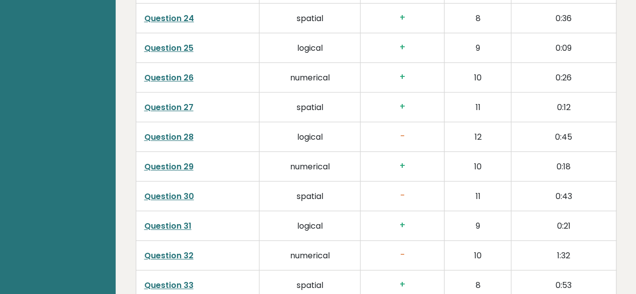
click at [178, 131] on link "Question 28" at bounding box center [168, 137] width 49 height 12
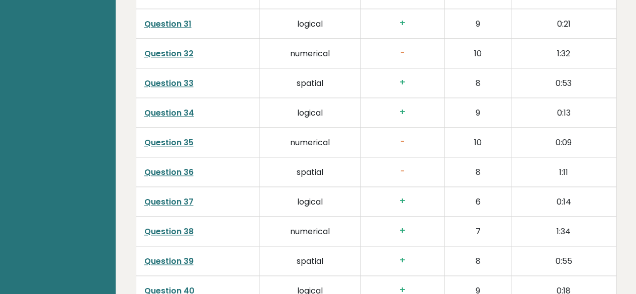
scroll to position [2618, 0]
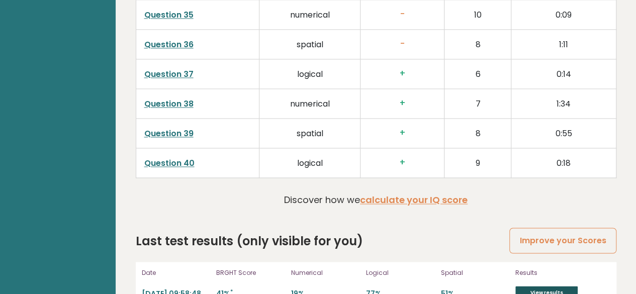
click at [528, 286] on link "View results" at bounding box center [547, 292] width 62 height 13
click at [388, 194] on link "calculate your IQ score" at bounding box center [414, 200] width 108 height 13
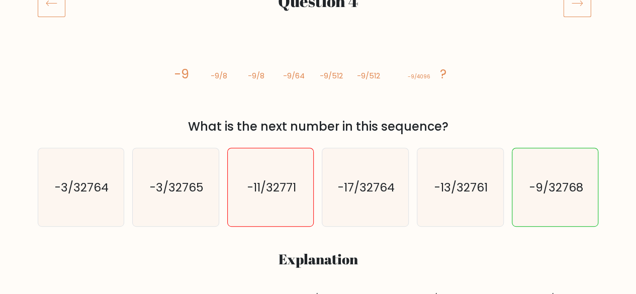
scroll to position [155, 0]
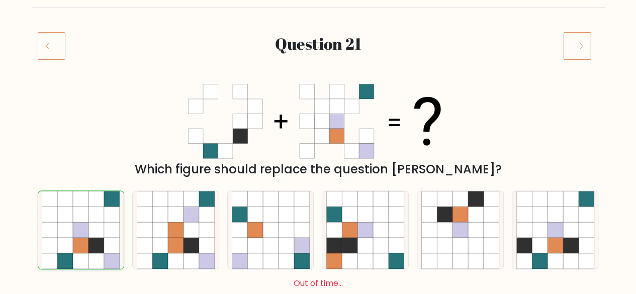
scroll to position [104, 0]
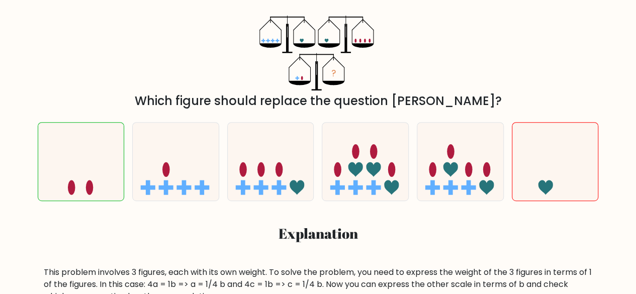
scroll to position [163, 0]
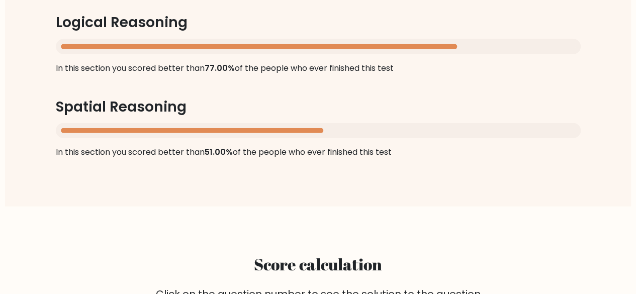
scroll to position [1299, 0]
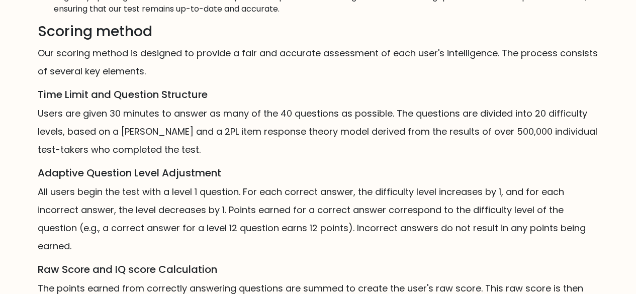
scroll to position [779, 0]
